Goal: Task Accomplishment & Management: Complete application form

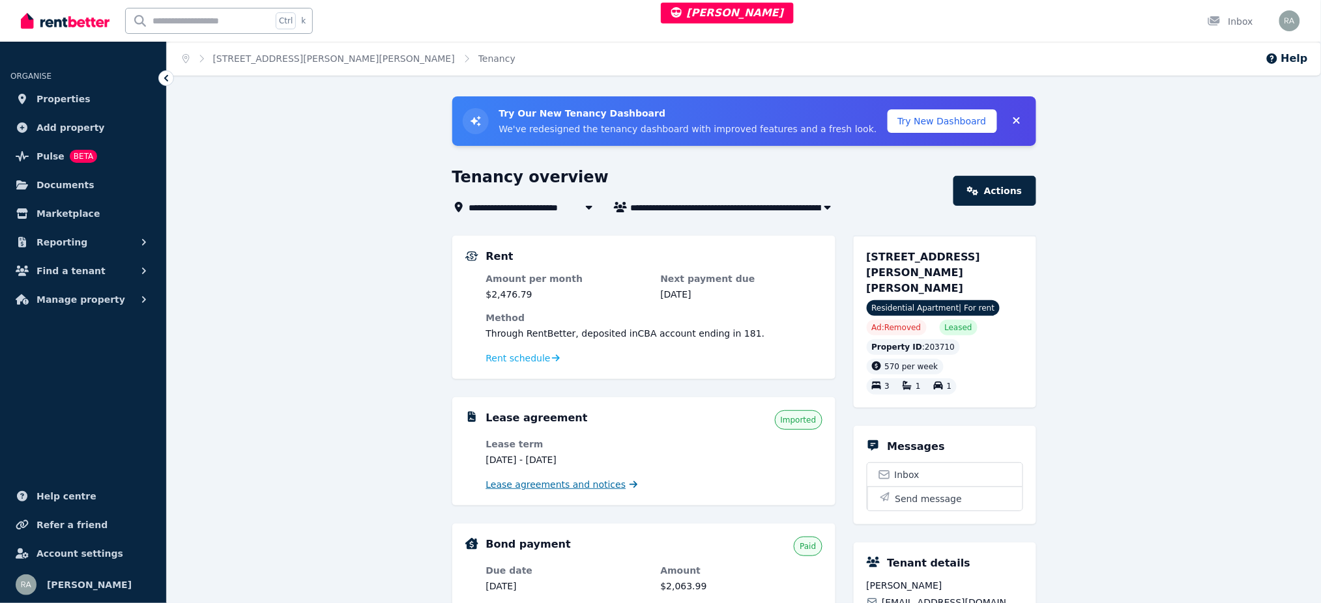
click at [554, 483] on span "Lease agreements and notices" at bounding box center [556, 484] width 140 height 13
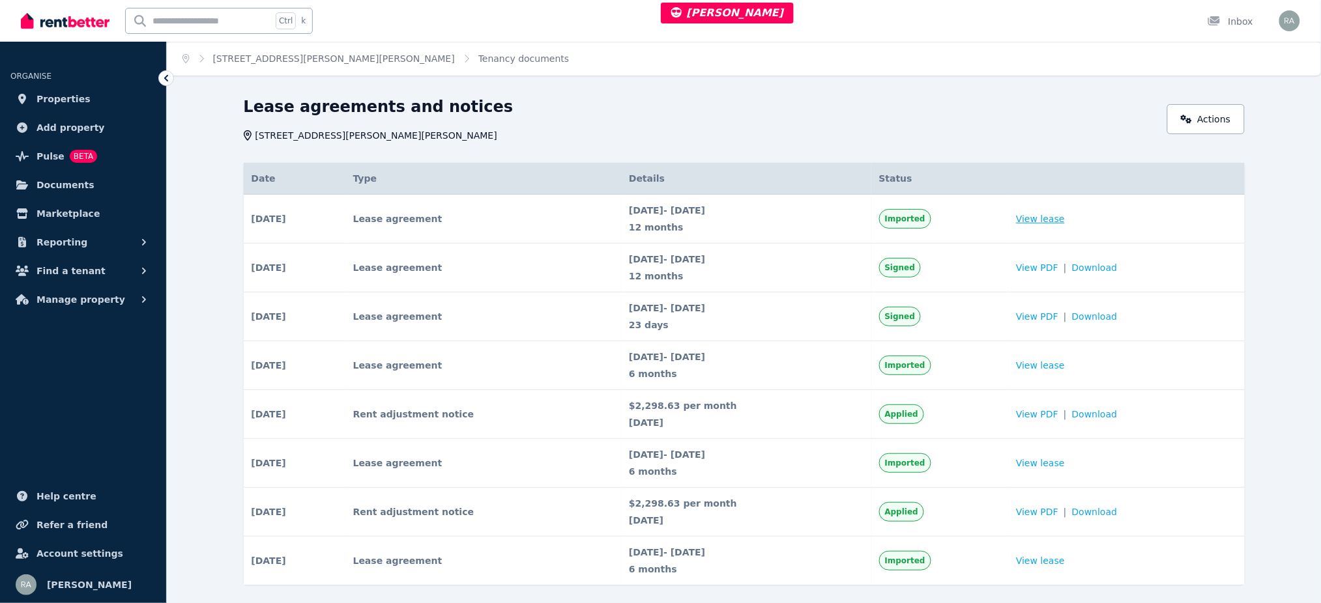
click at [1059, 222] on link "View lease" at bounding box center [1040, 218] width 49 height 13
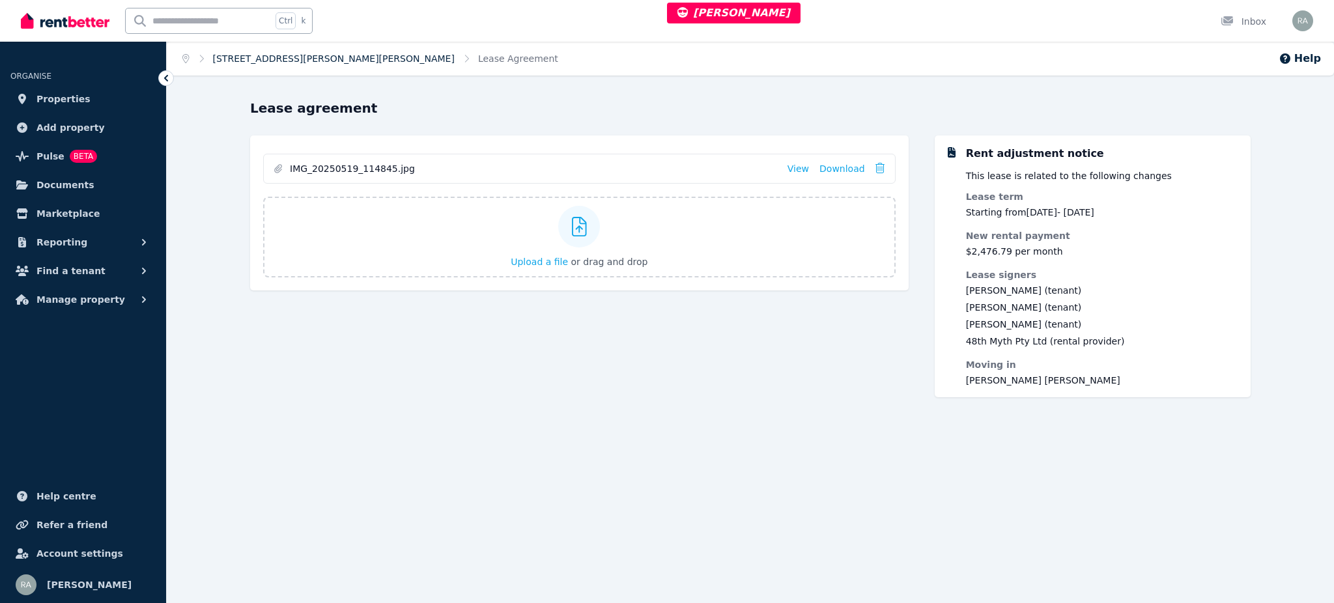
click at [294, 55] on link "12/22 LEOPOLD ST, Glen Iris" at bounding box center [334, 58] width 242 height 10
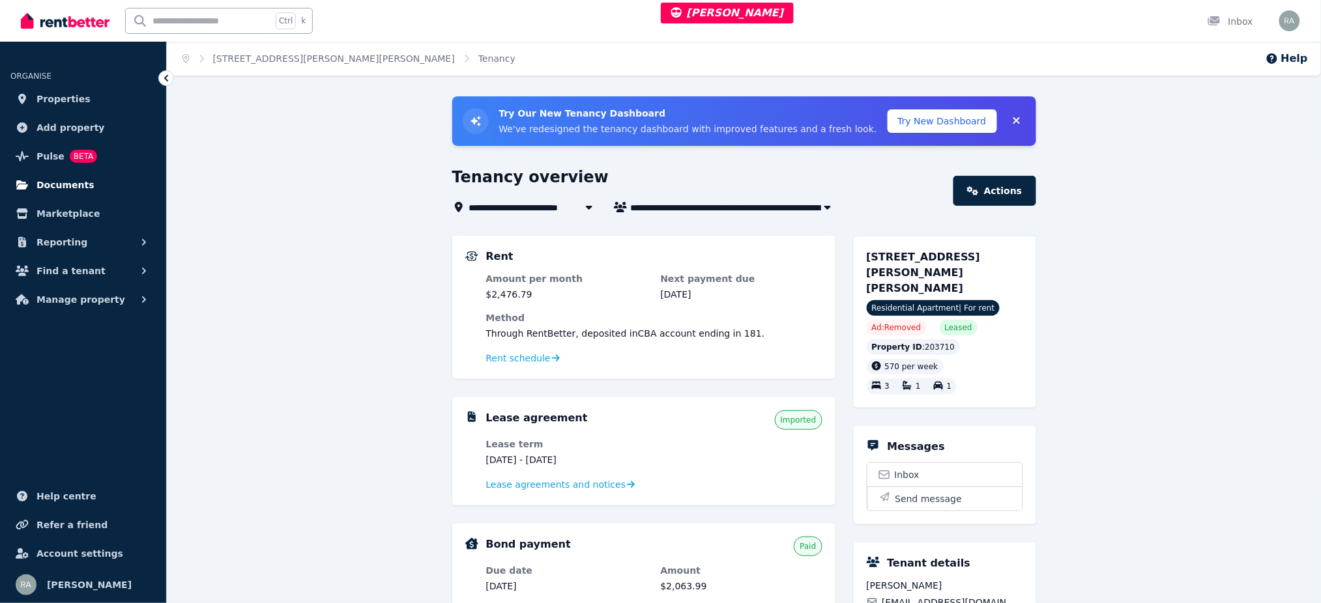
click at [88, 177] on link "Documents" at bounding box center [82, 185] width 145 height 26
click at [517, 494] on div "Lease agreement Imported Lease term 16 June 2025 - 15 June 2026 Lease agreement…" at bounding box center [643, 451] width 383 height 108
click at [517, 483] on span "Lease agreements and notices" at bounding box center [556, 484] width 140 height 13
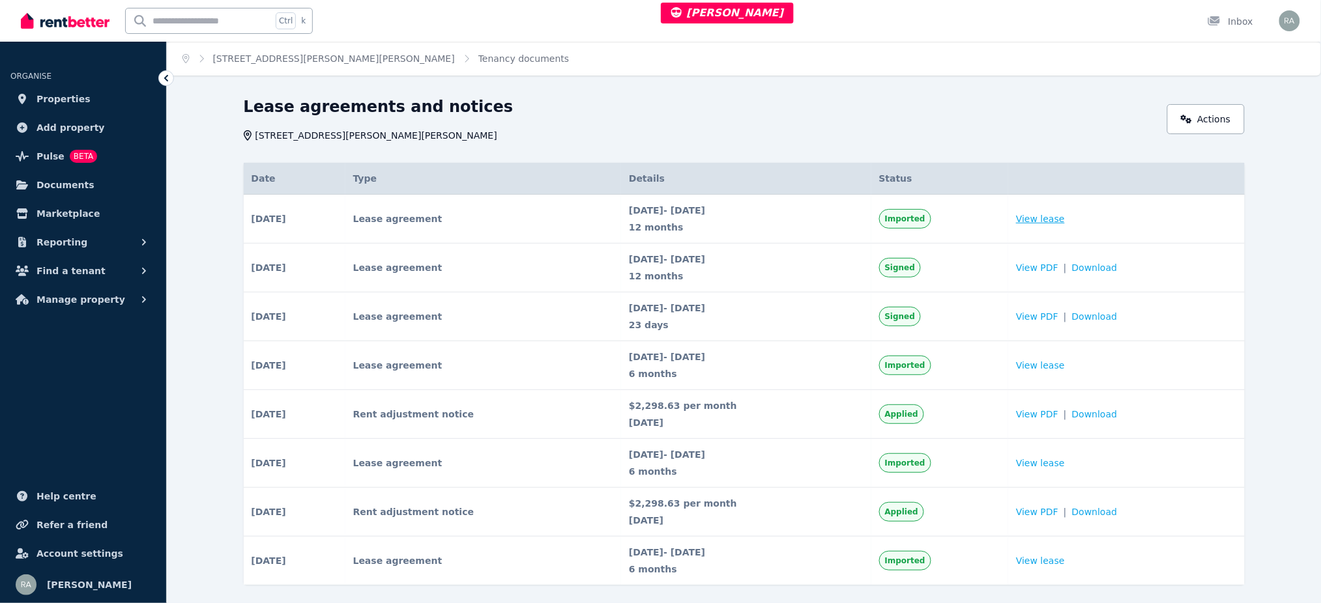
click at [1045, 217] on link "View lease" at bounding box center [1040, 218] width 49 height 13
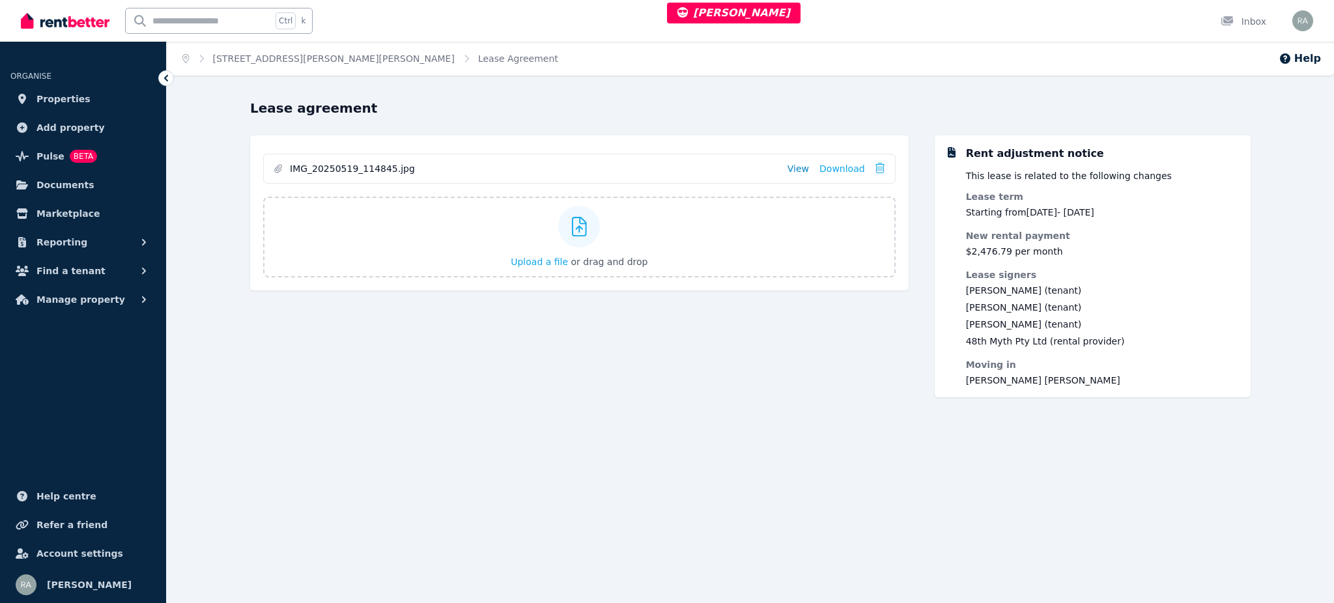
click at [801, 167] on link "View" at bounding box center [798, 168] width 21 height 13
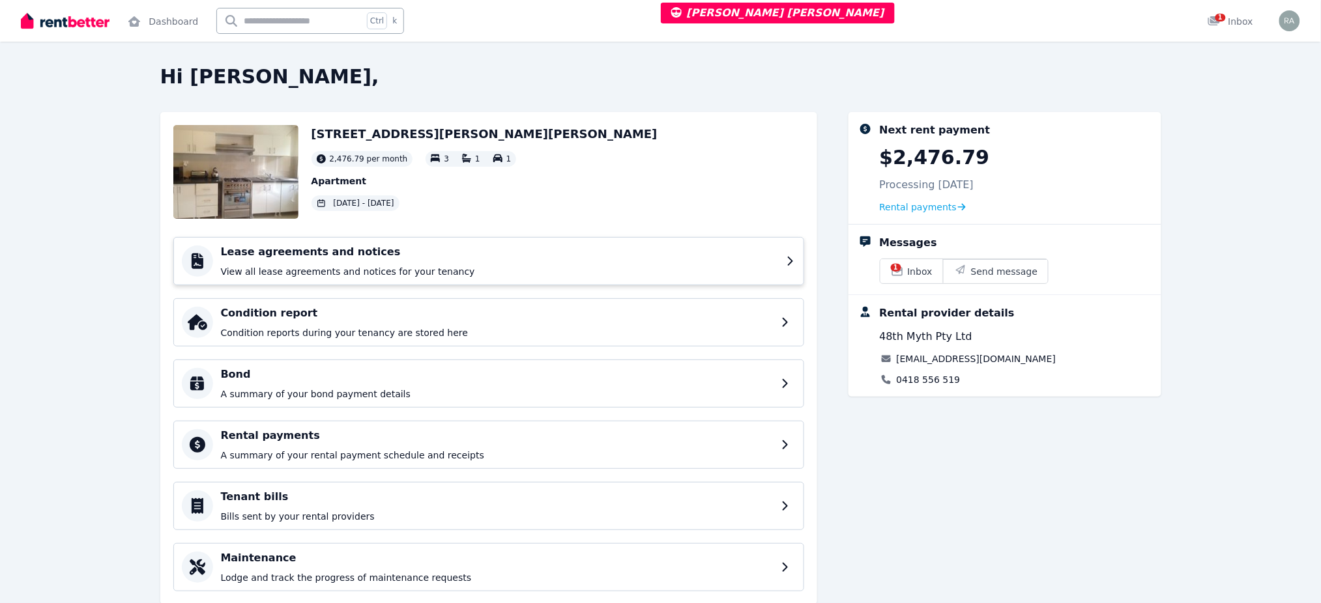
click at [321, 267] on p "View all lease agreements and notices for your tenancy" at bounding box center [500, 271] width 558 height 13
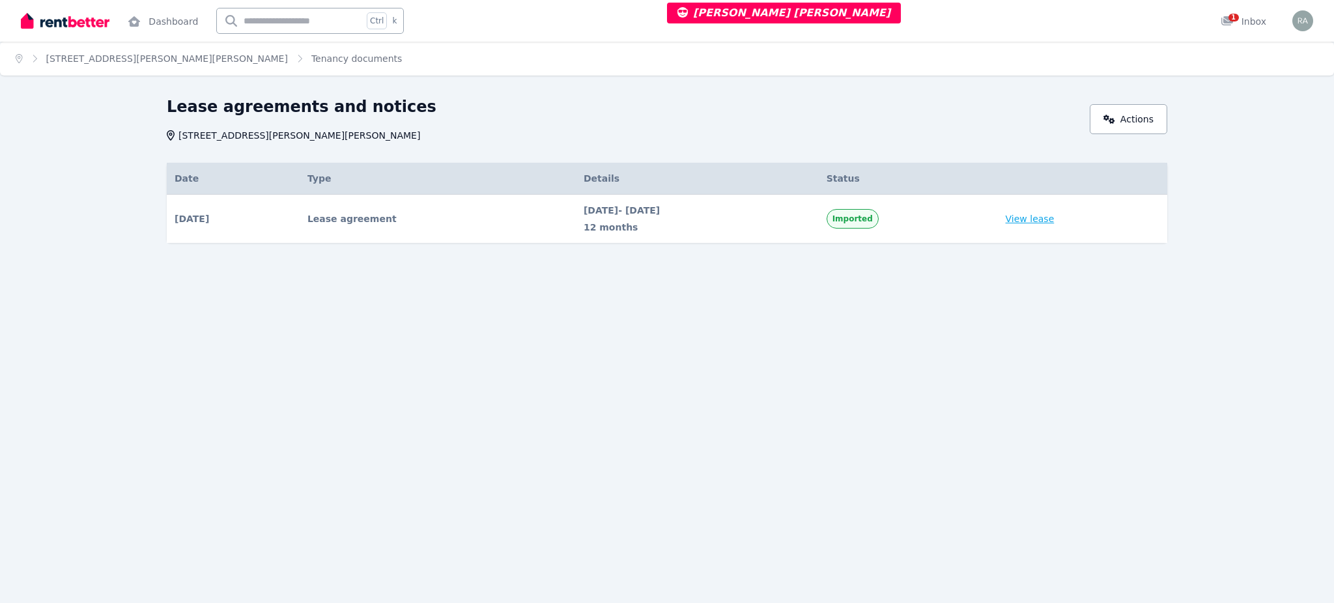
click at [1053, 216] on link "View lease" at bounding box center [1030, 218] width 49 height 13
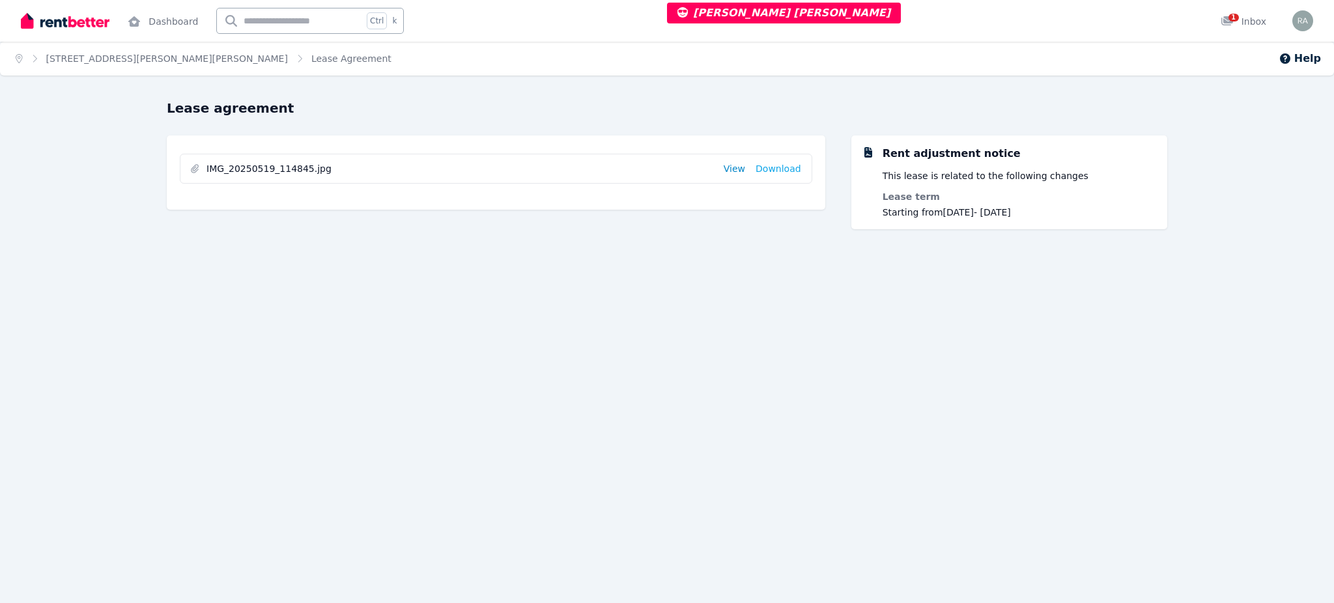
click at [738, 169] on link "View" at bounding box center [734, 168] width 21 height 13
click at [145, 62] on link "12/22 LEOPOLD ST, Glen Iris" at bounding box center [167, 58] width 242 height 10
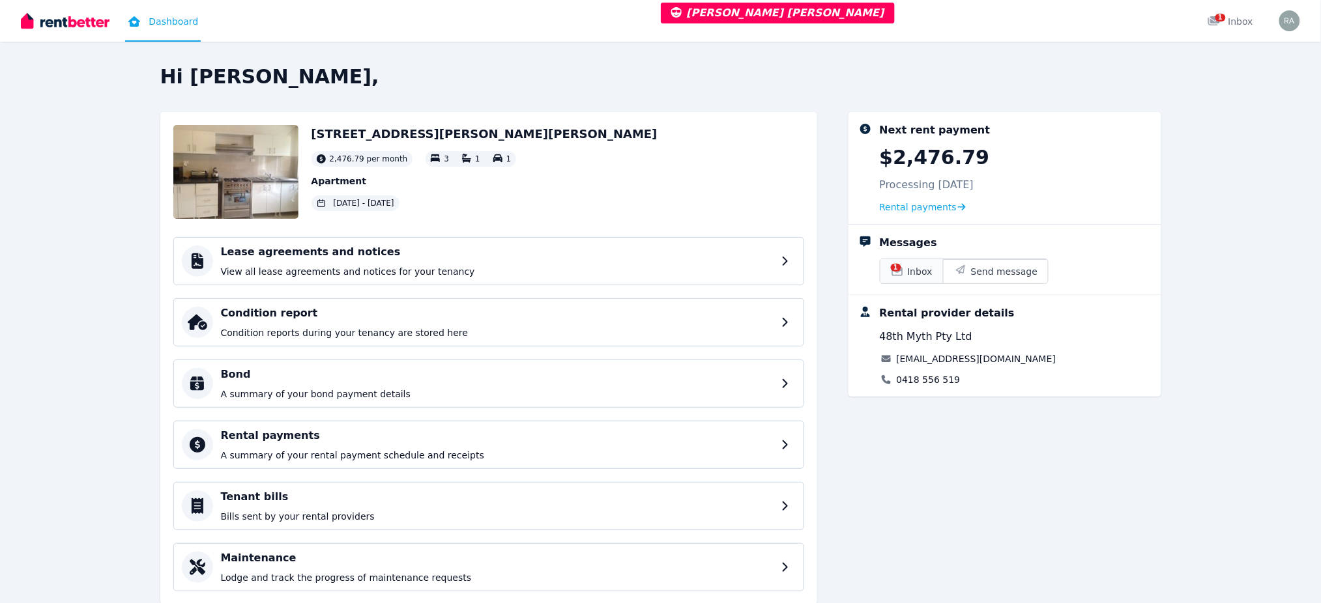
click at [925, 269] on span "Inbox" at bounding box center [920, 271] width 25 height 13
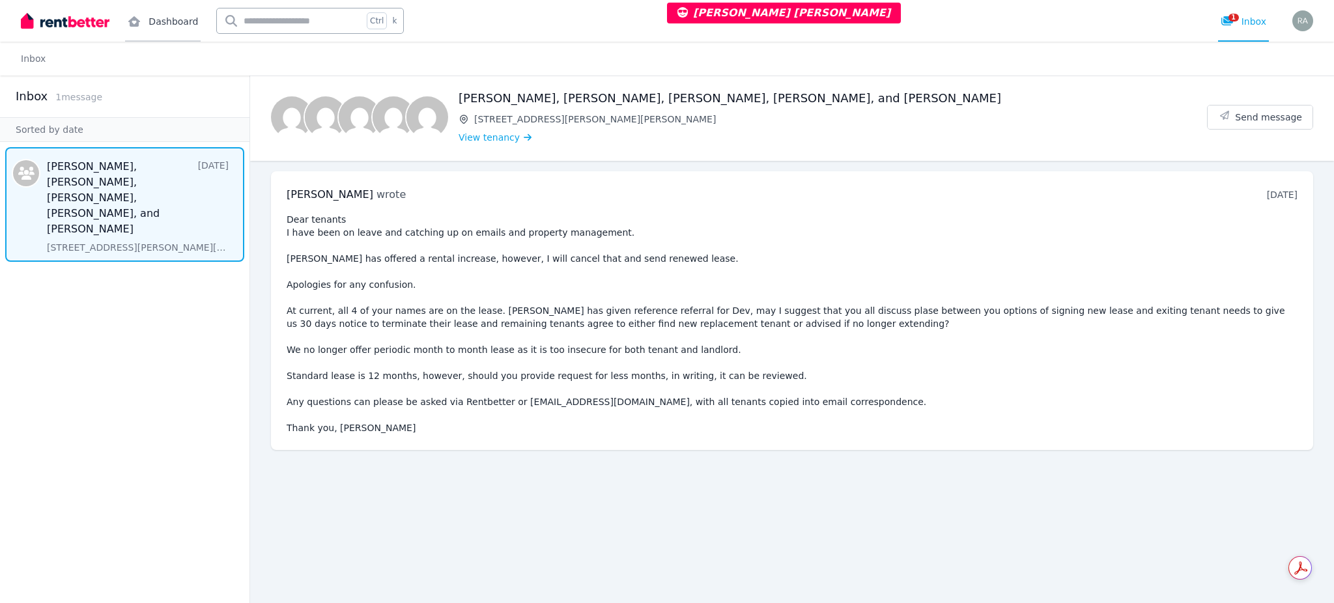
click at [154, 22] on link "Dashboard" at bounding box center [163, 21] width 76 height 42
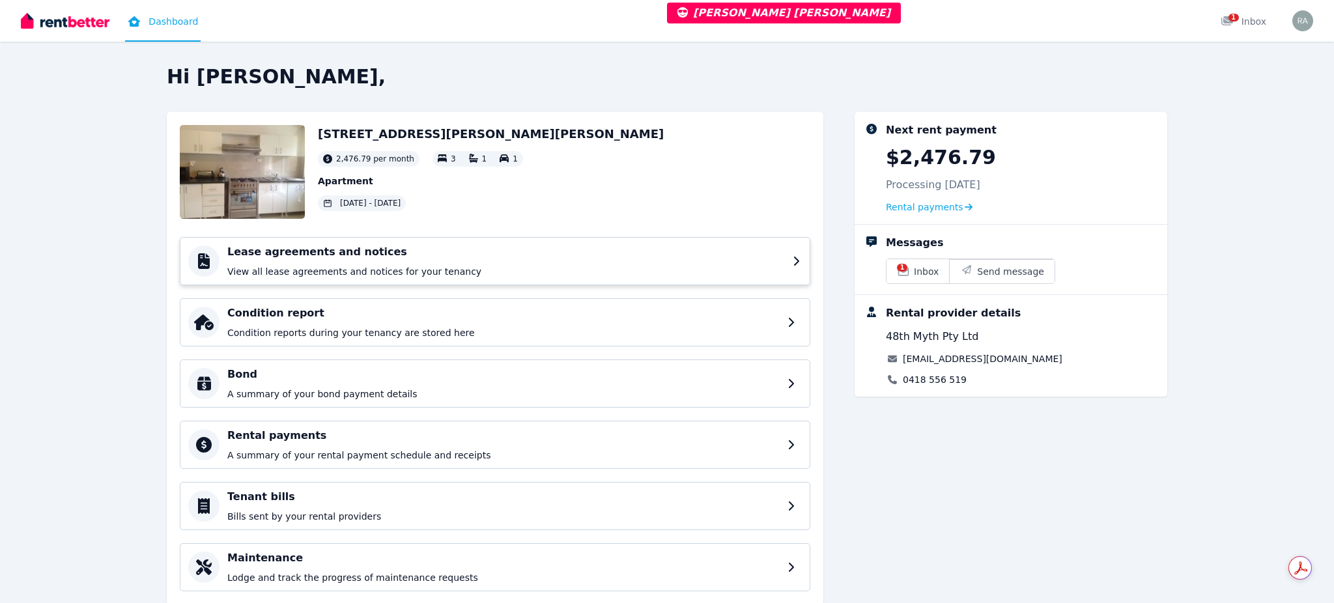
click at [299, 264] on div "Lease agreements and notices View all lease agreements and notices for your ten…" at bounding box center [506, 261] width 558 height 34
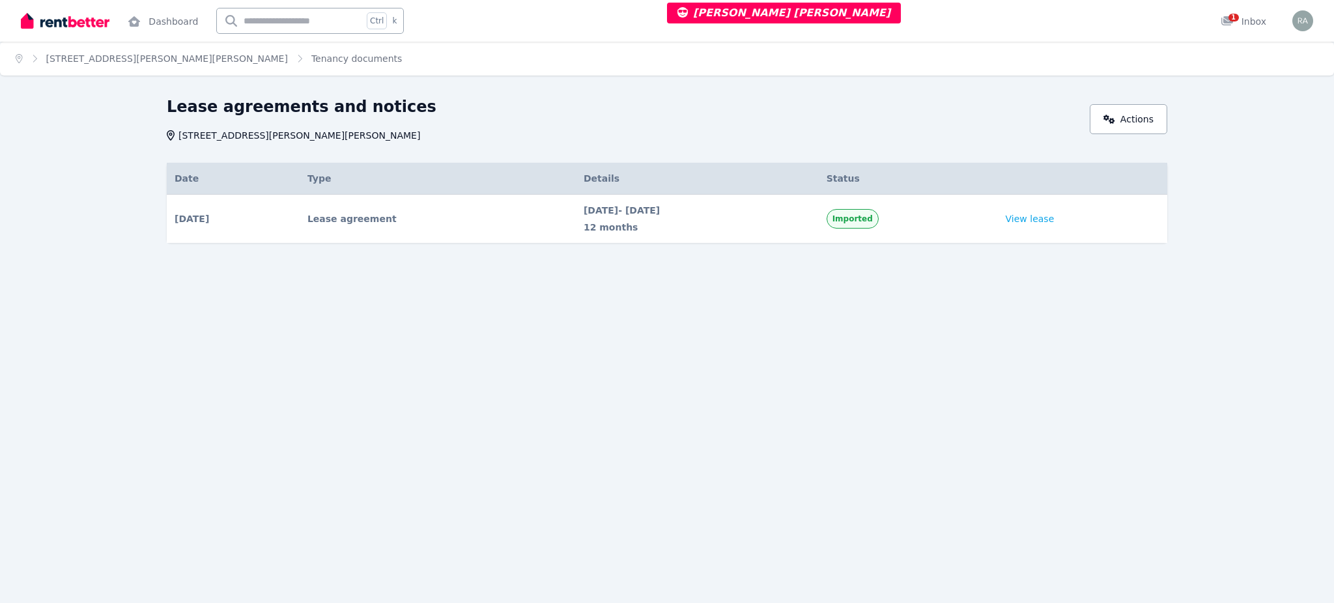
click at [702, 233] on span "12 months" at bounding box center [697, 227] width 227 height 13
click at [1055, 213] on link "View lease" at bounding box center [1030, 218] width 49 height 13
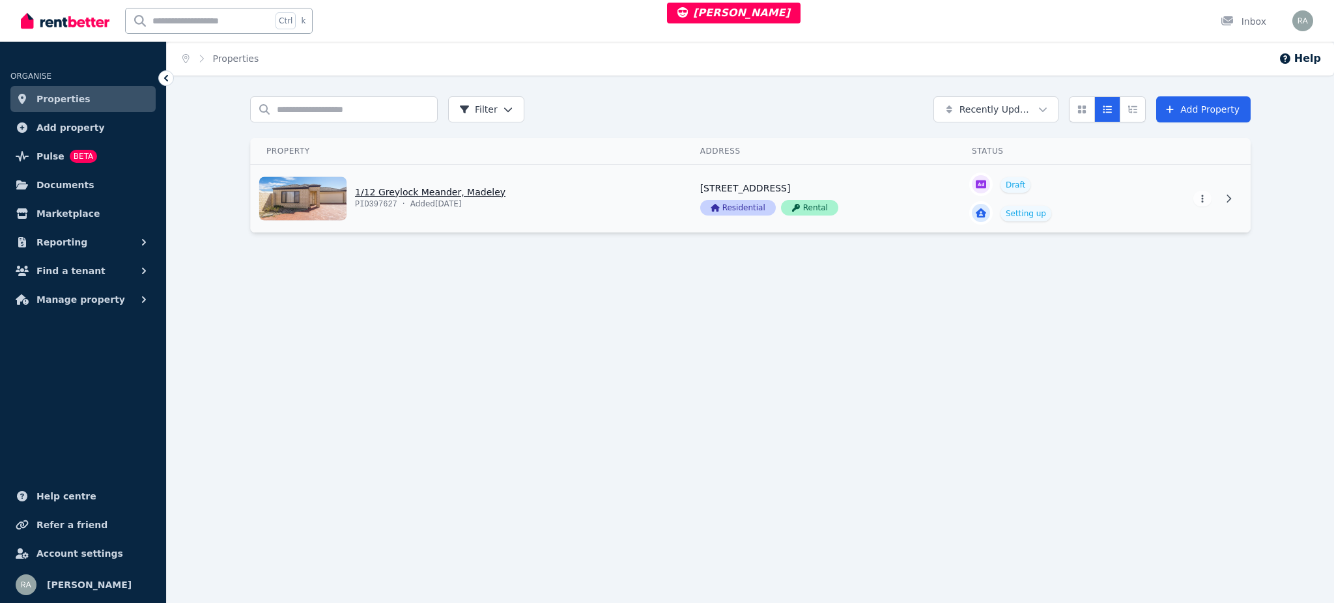
click at [598, 199] on link "View property details" at bounding box center [468, 199] width 434 height 68
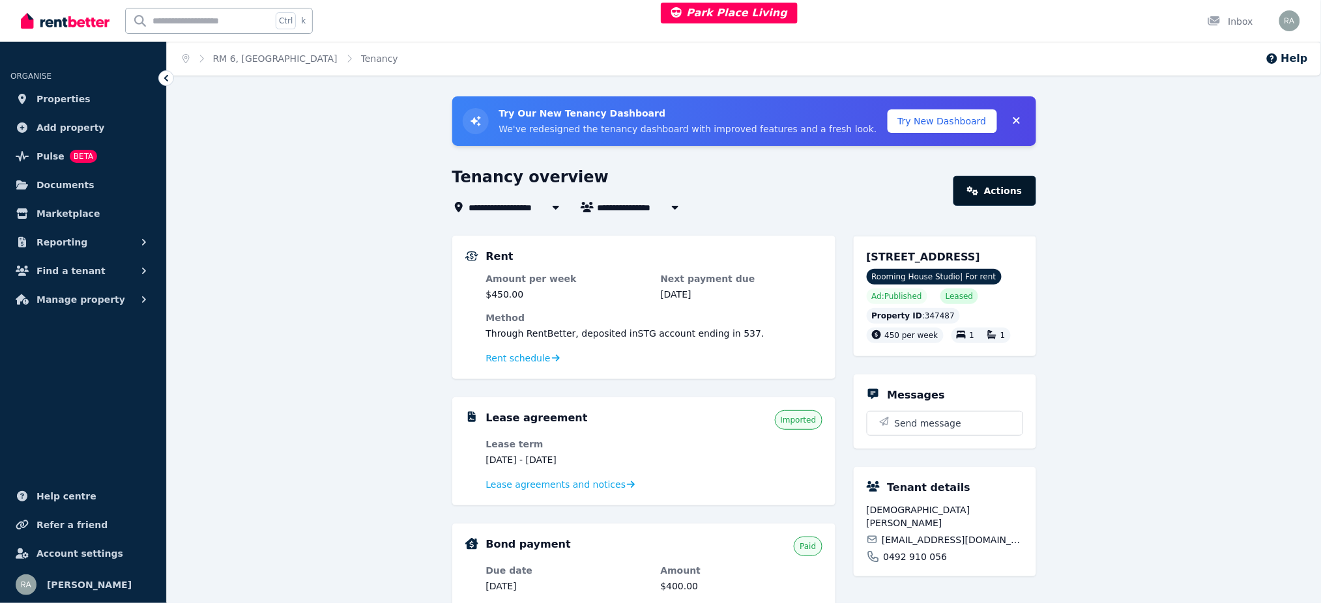
click at [999, 201] on link "Actions" at bounding box center [994, 191] width 82 height 30
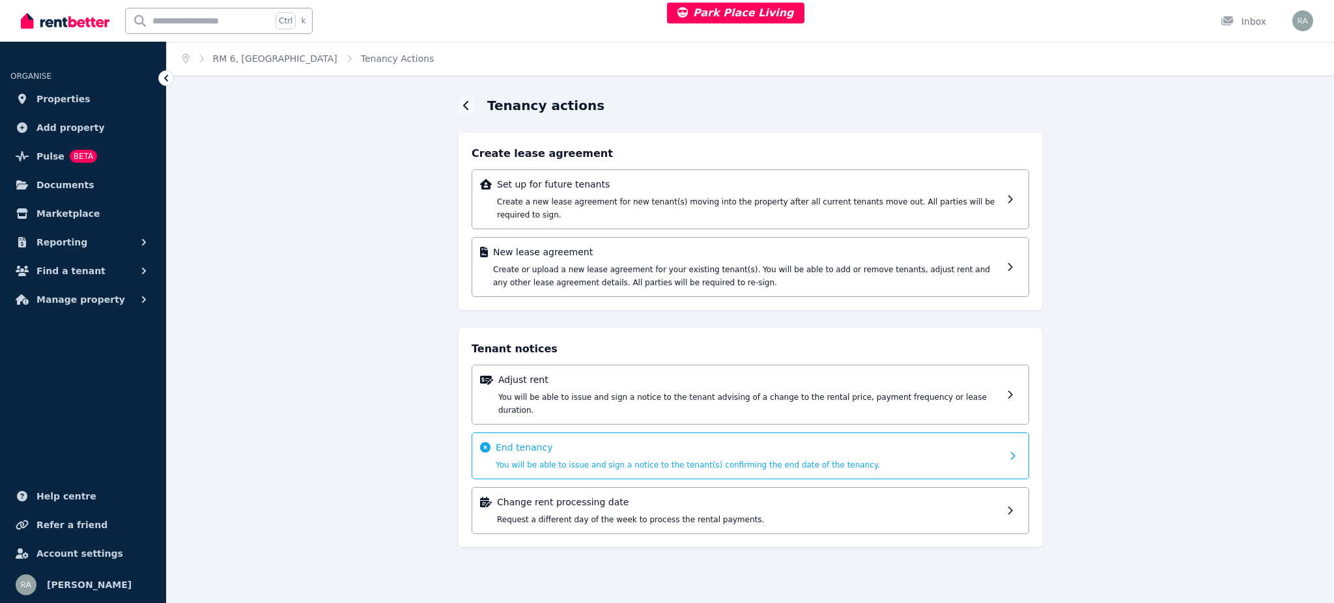
click at [597, 461] on span "You will be able to issue and sign a notice to the tenant(s) confirming the end…" at bounding box center [688, 465] width 384 height 9
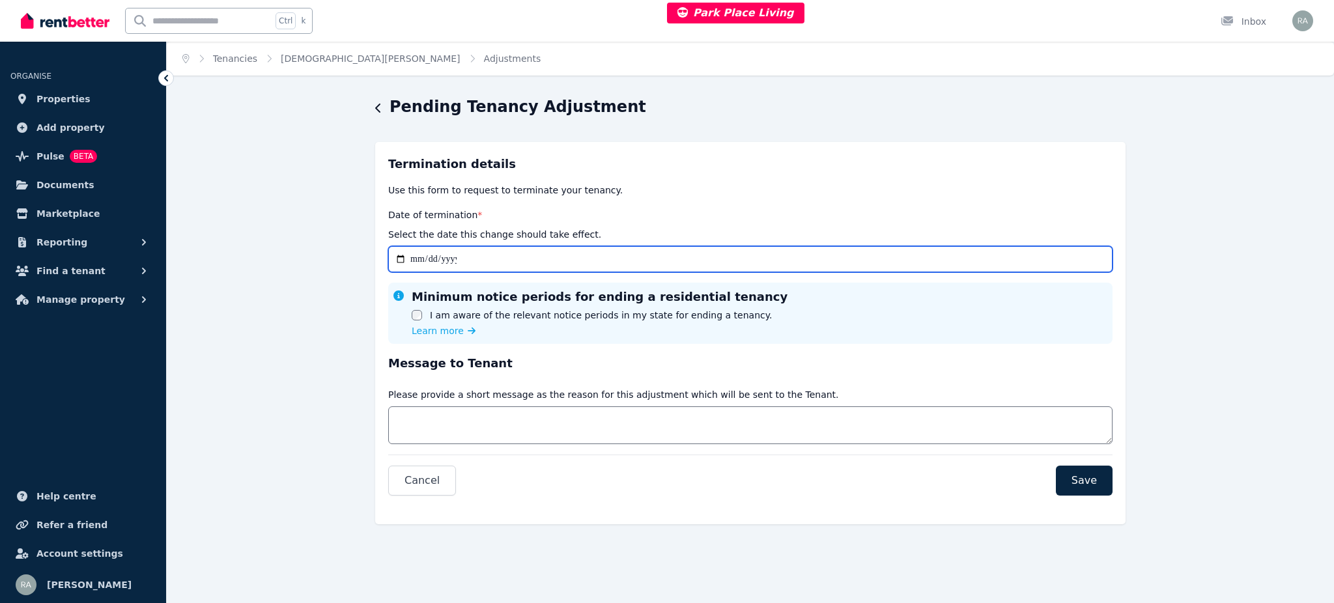
click at [401, 257] on input "Date of termination *" at bounding box center [750, 259] width 724 height 26
click at [418, 257] on input "Date of termination *" at bounding box center [750, 259] width 724 height 26
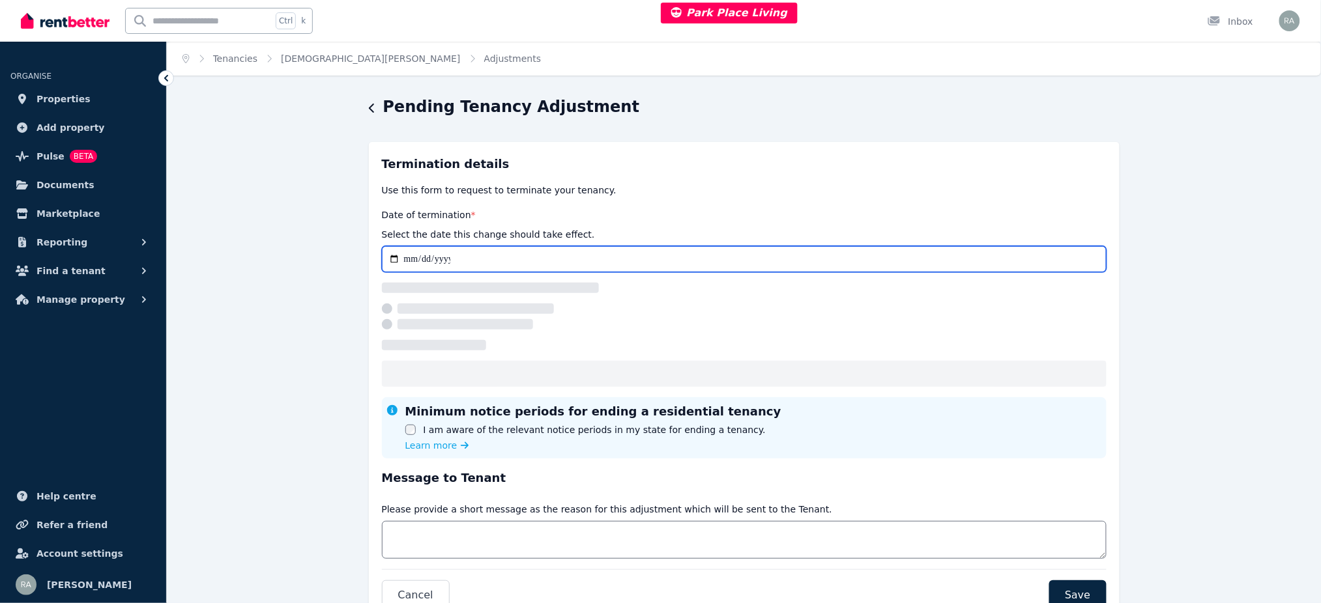
type input "**********"
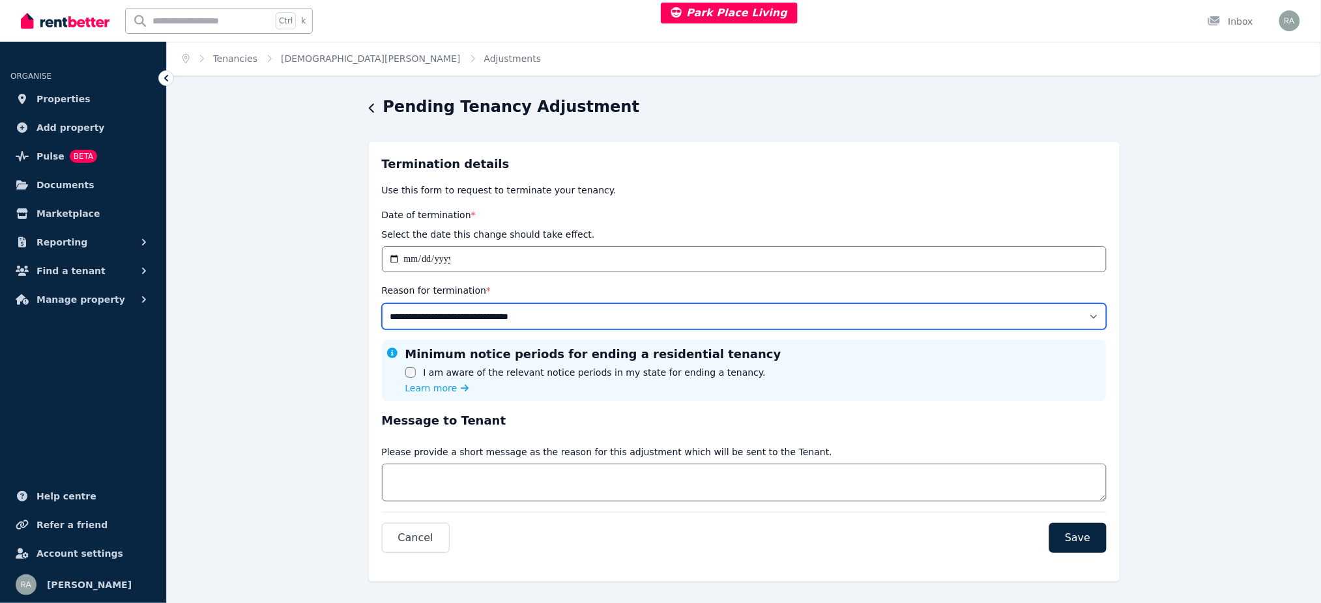
click at [410, 319] on select "**********" at bounding box center [744, 317] width 724 height 26
select select "**********"
click at [382, 304] on select "**********" at bounding box center [744, 317] width 724 height 26
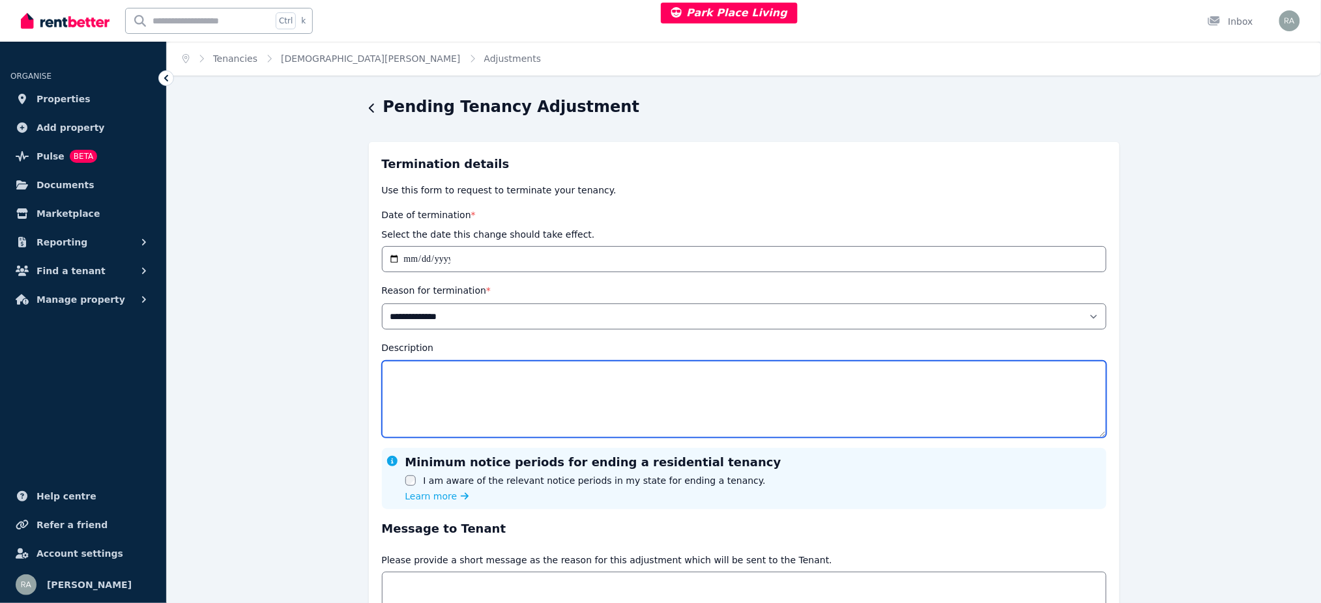
click at [435, 376] on textarea "Description" at bounding box center [744, 399] width 724 height 77
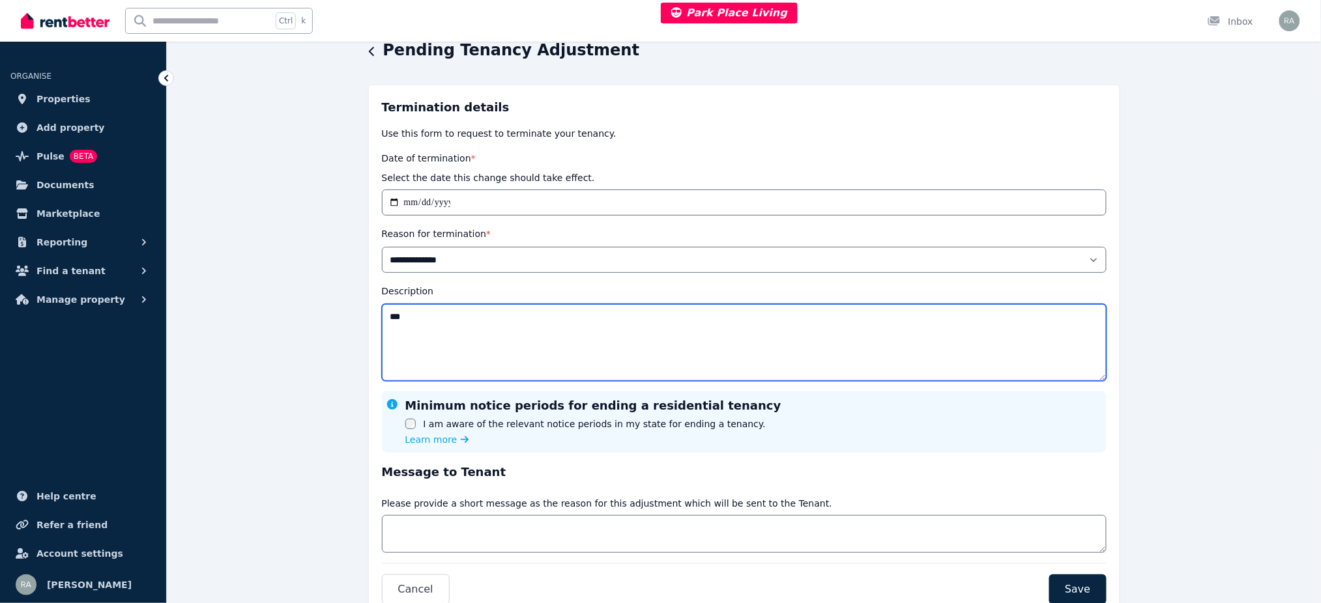
scroll to position [87, 0]
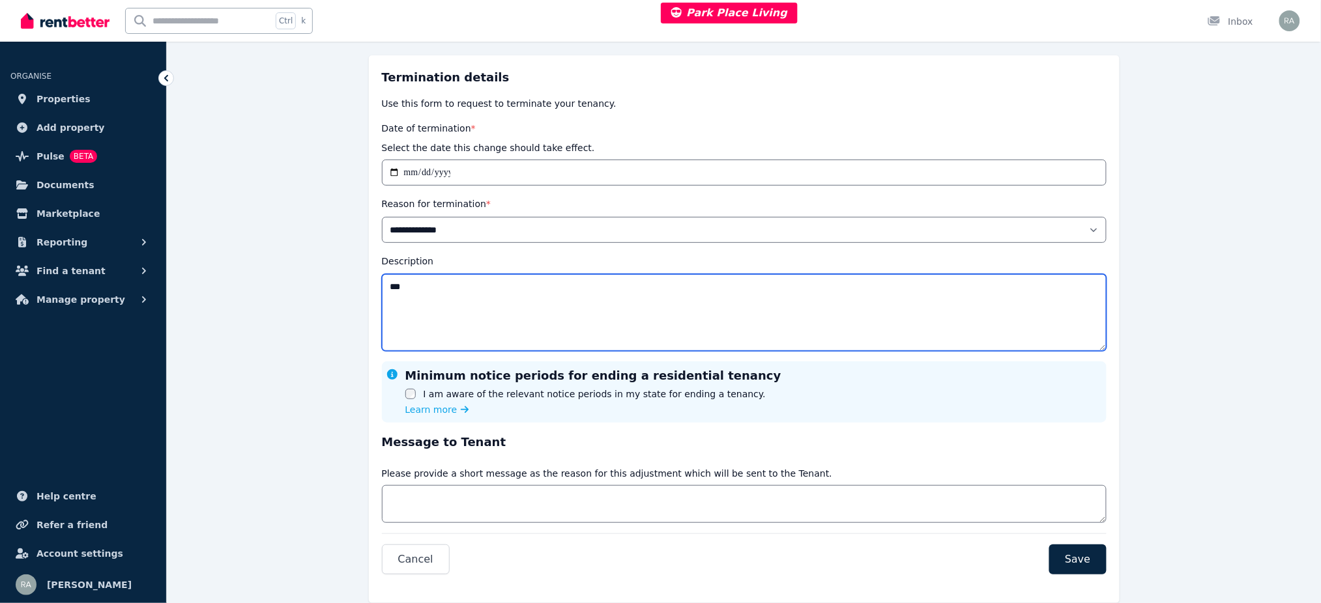
type textarea "***"
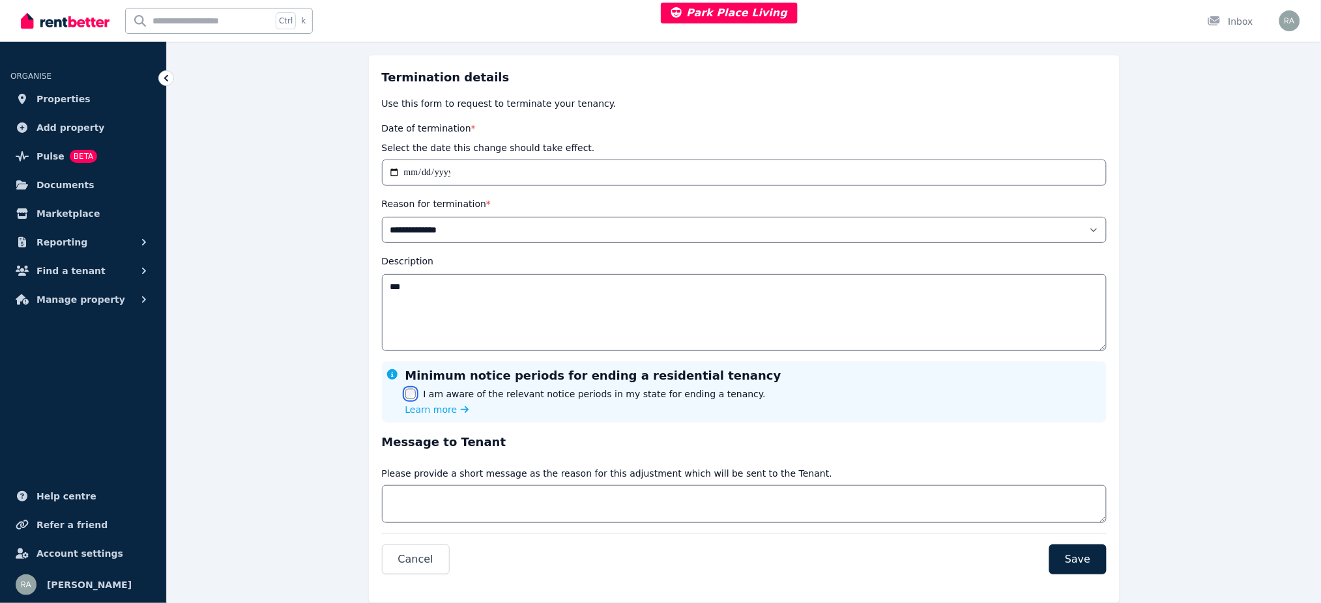
scroll to position [122, 0]
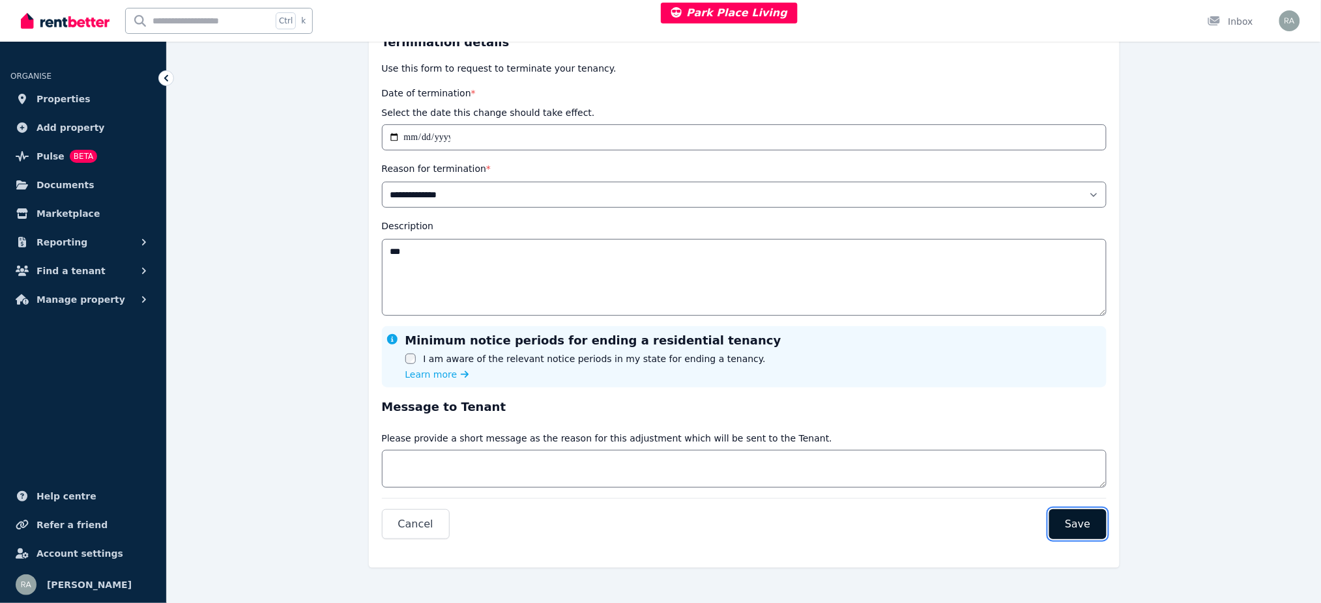
click at [1085, 515] on button "Save" at bounding box center [1077, 524] width 57 height 30
click at [1096, 521] on button "Save" at bounding box center [1077, 524] width 57 height 30
click at [1085, 527] on span "Save" at bounding box center [1077, 525] width 25 height 16
